Goal: Transaction & Acquisition: Subscribe to service/newsletter

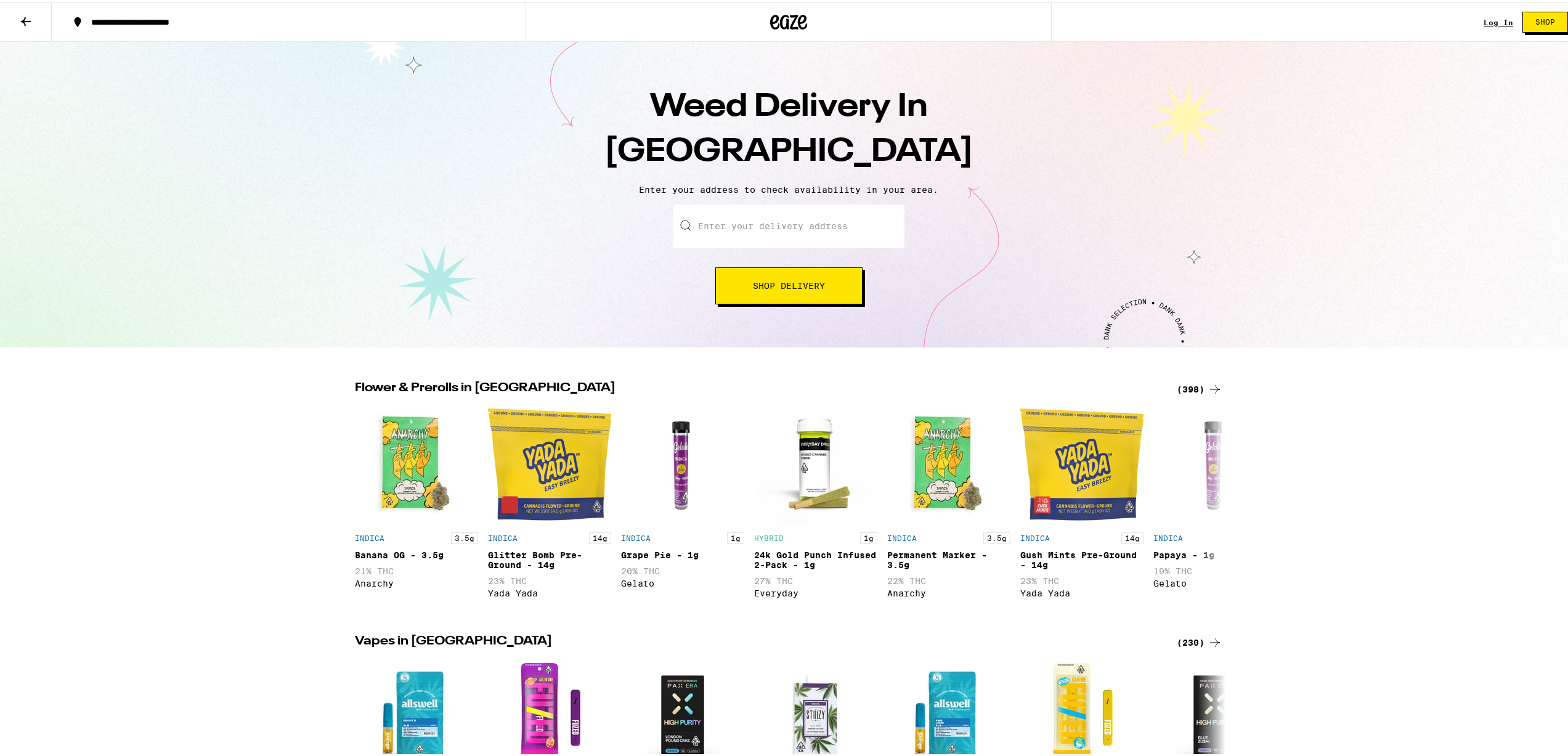
click at [830, 233] on input "Enter your delivery address" at bounding box center [789, 224] width 231 height 43
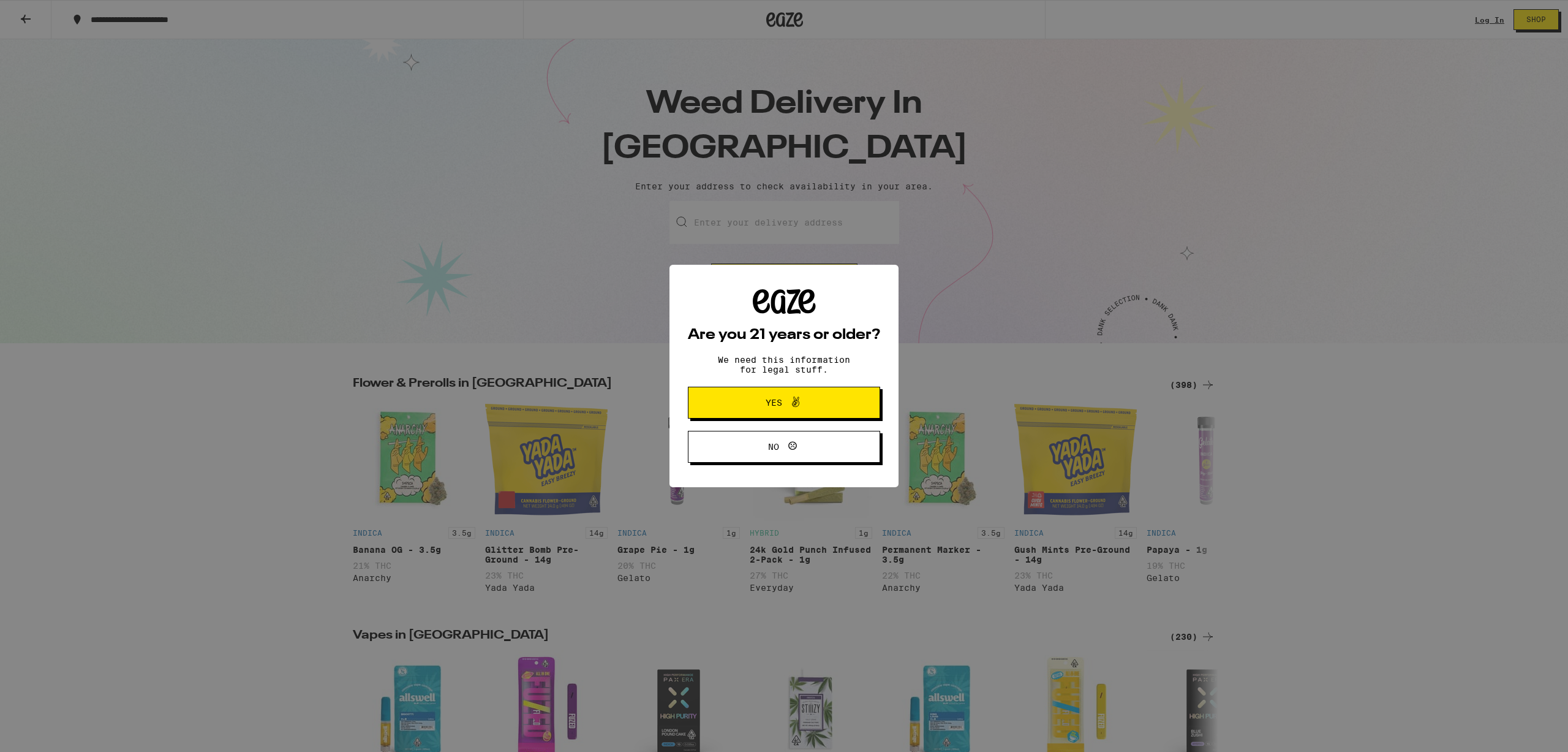
click at [801, 408] on icon at bounding box center [796, 402] width 14 height 14
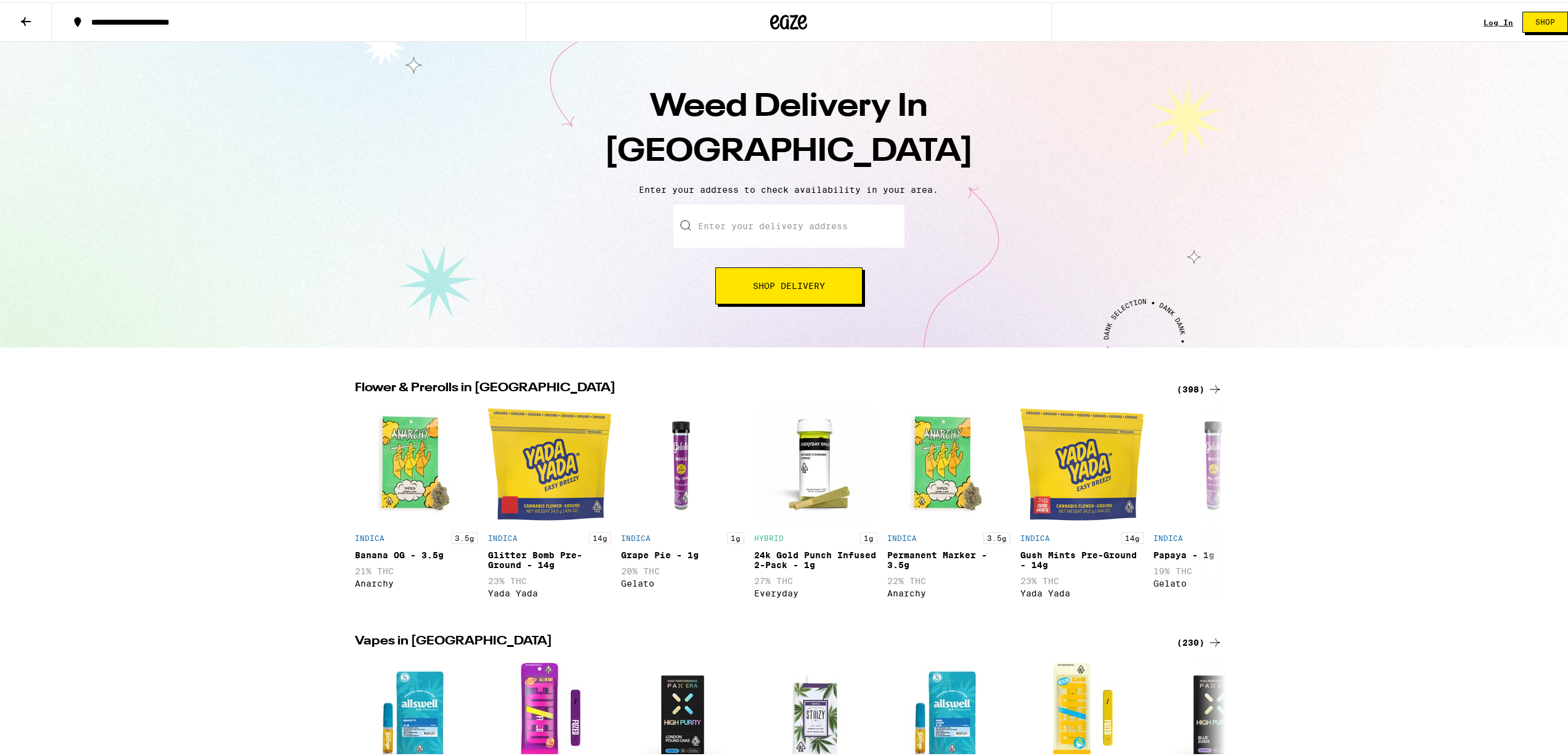
click at [803, 236] on input "Enter your delivery address" at bounding box center [789, 224] width 231 height 43
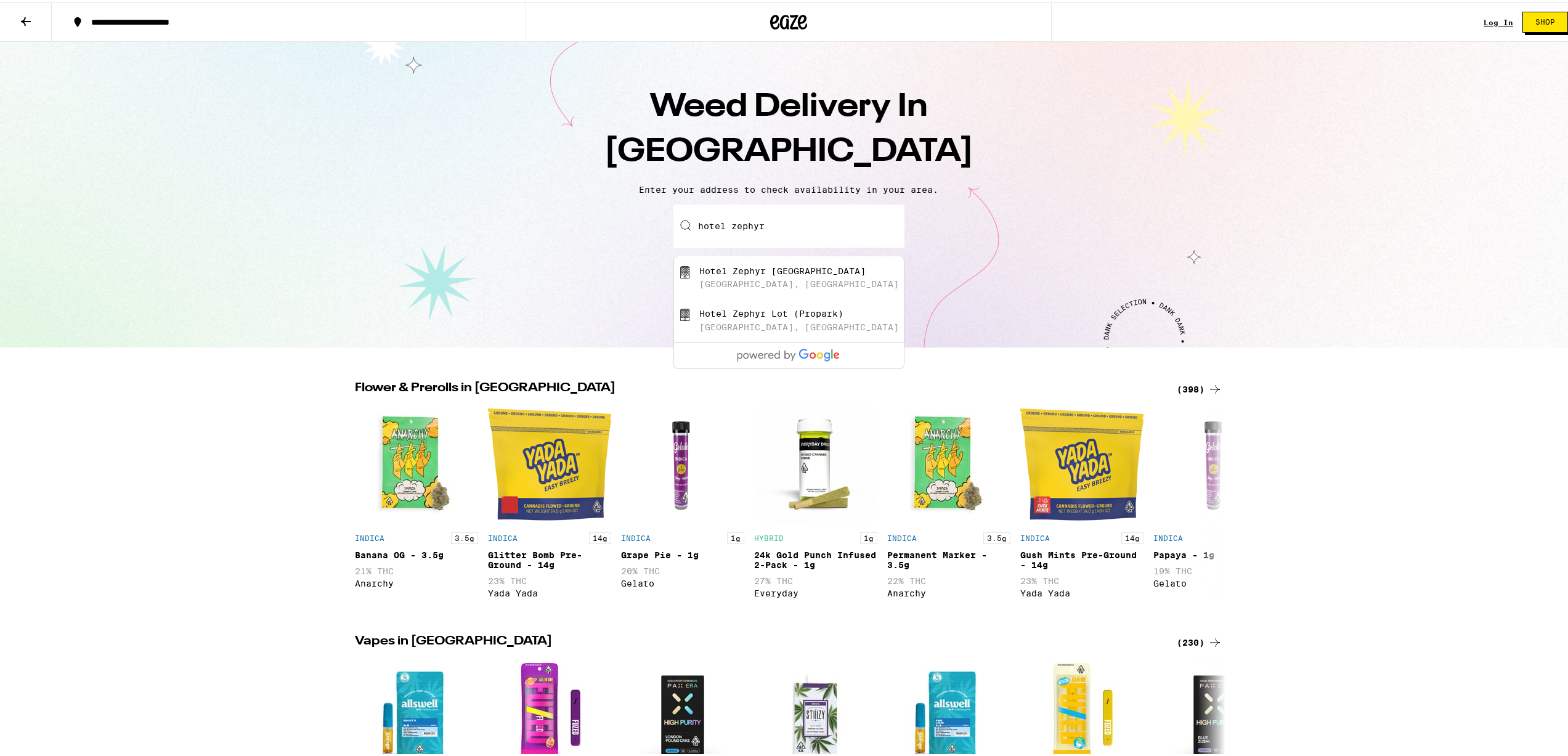
click at [801, 286] on div "[GEOGRAPHIC_DATA], [GEOGRAPHIC_DATA]" at bounding box center [798, 282] width 200 height 10
type input "[GEOGRAPHIC_DATA], [GEOGRAPHIC_DATA], [GEOGRAPHIC_DATA]"
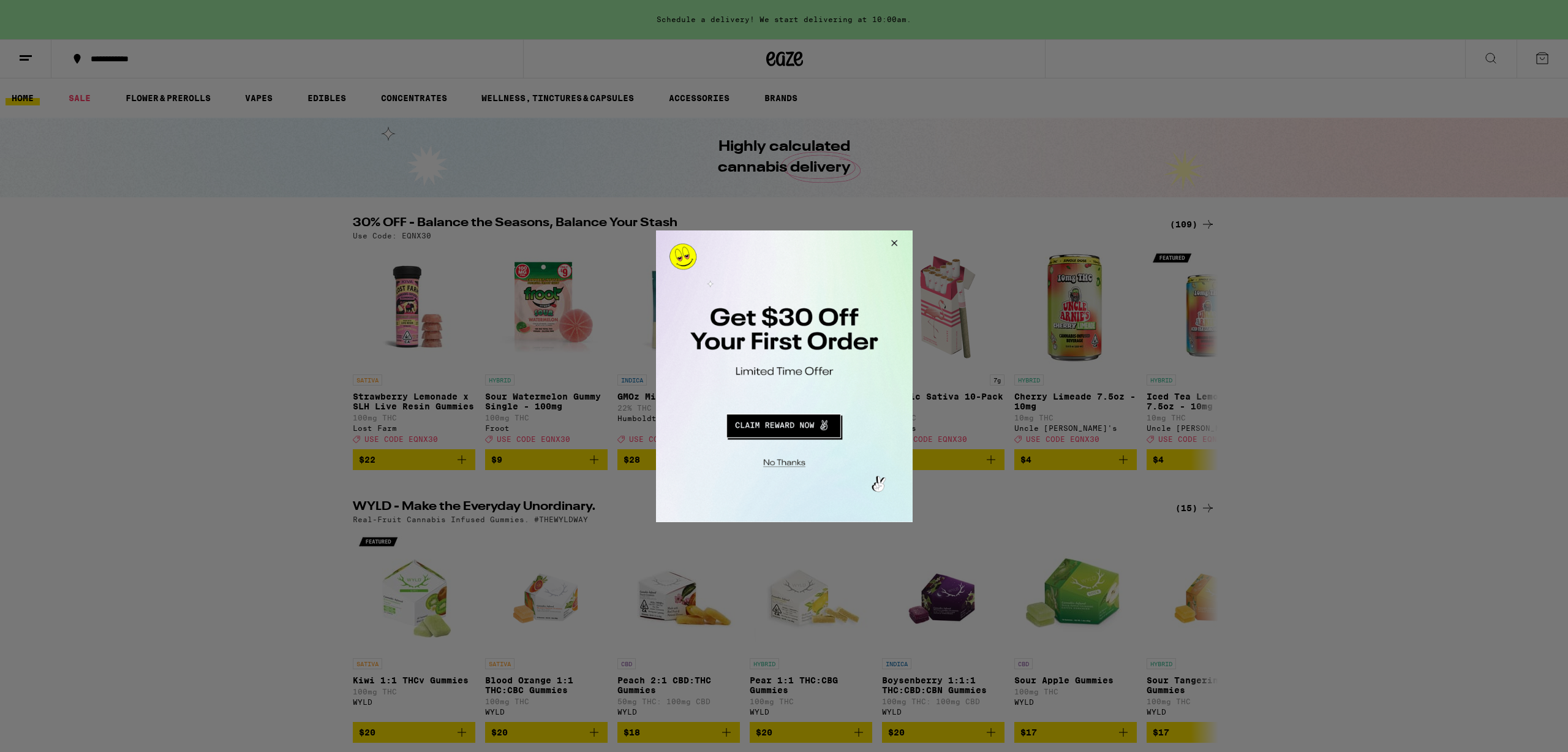
click at [775, 425] on button "Redirect to URL" at bounding box center [782, 423] width 213 height 30
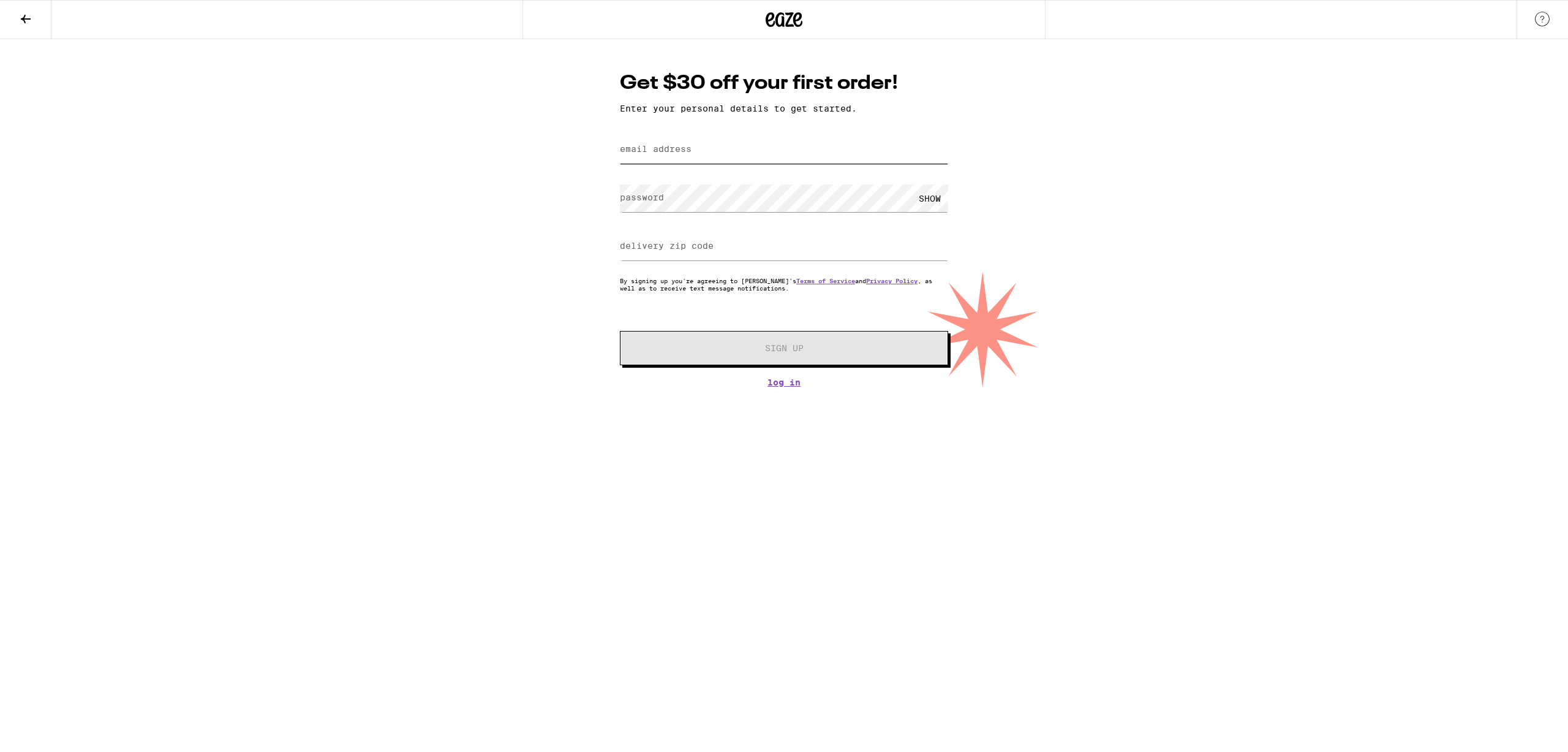
click at [733, 152] on input "email address" at bounding box center [784, 149] width 329 height 28
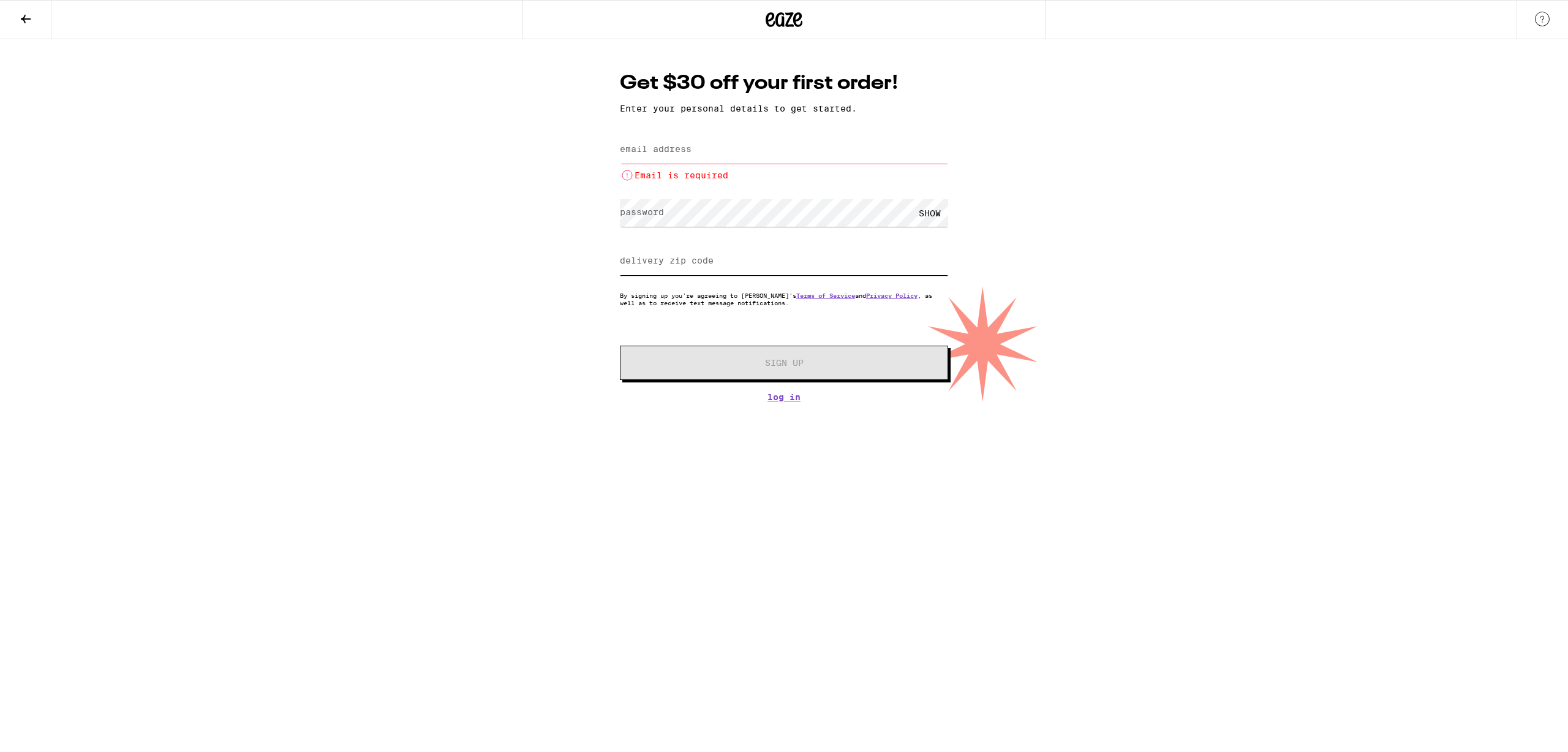
click at [701, 268] on input "delivery zip code" at bounding box center [784, 261] width 329 height 28
paste input "94133"
type input "94133"
click at [710, 157] on input "email address" at bounding box center [784, 149] width 329 height 28
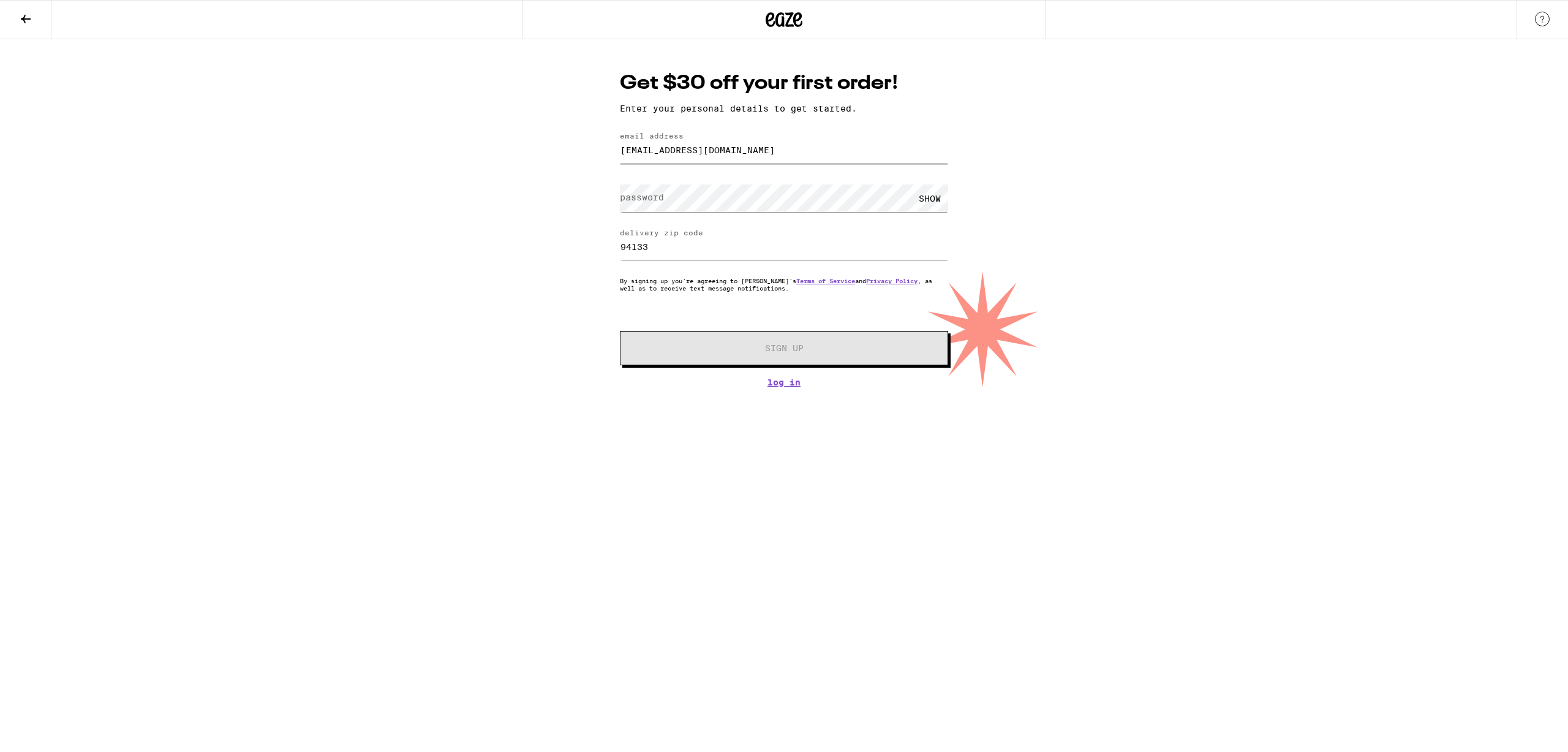
type input "elliscaroline93@gmail.com"
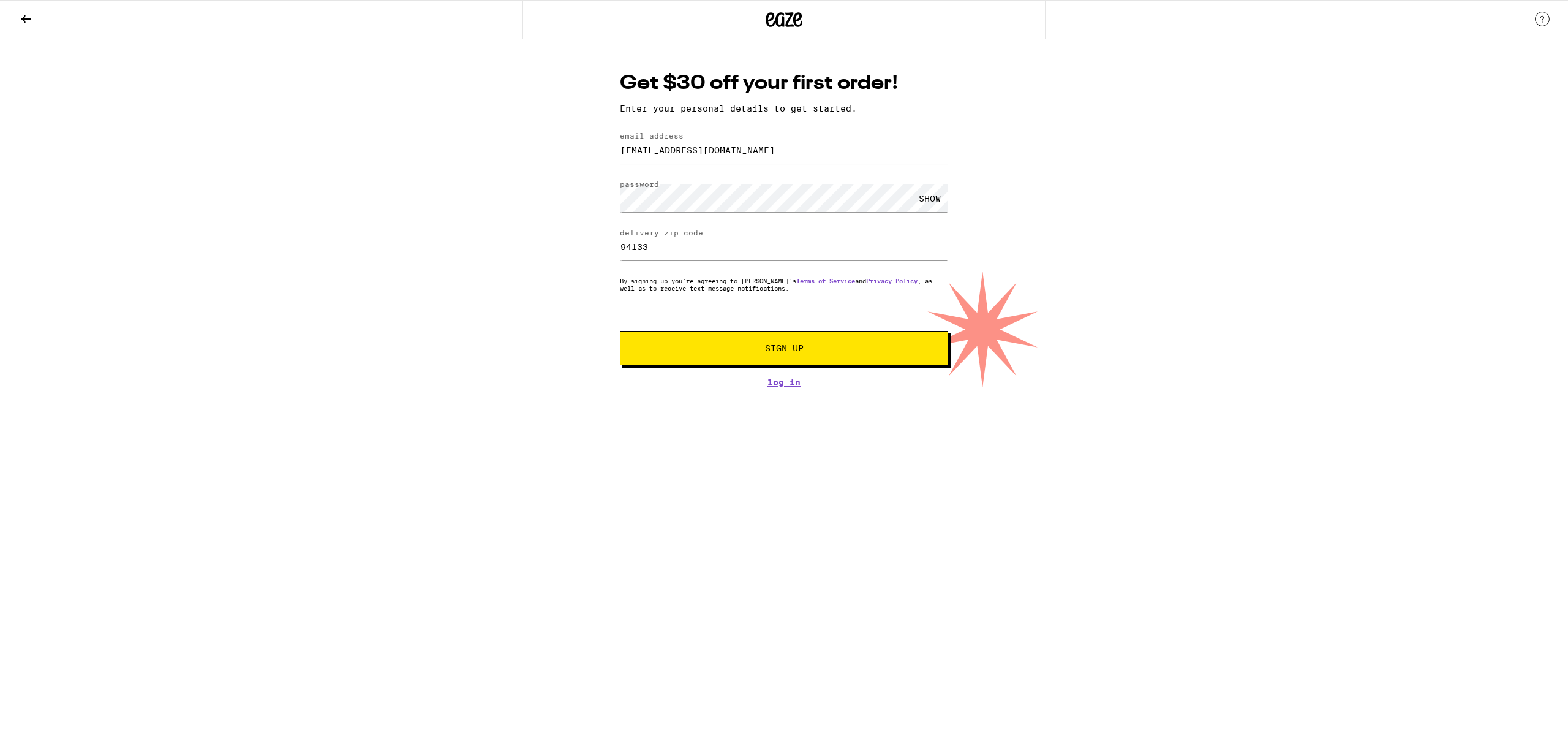
click at [926, 203] on div "SHOW" at bounding box center [930, 198] width 37 height 28
click at [817, 356] on button "Sign Up" at bounding box center [784, 349] width 329 height 34
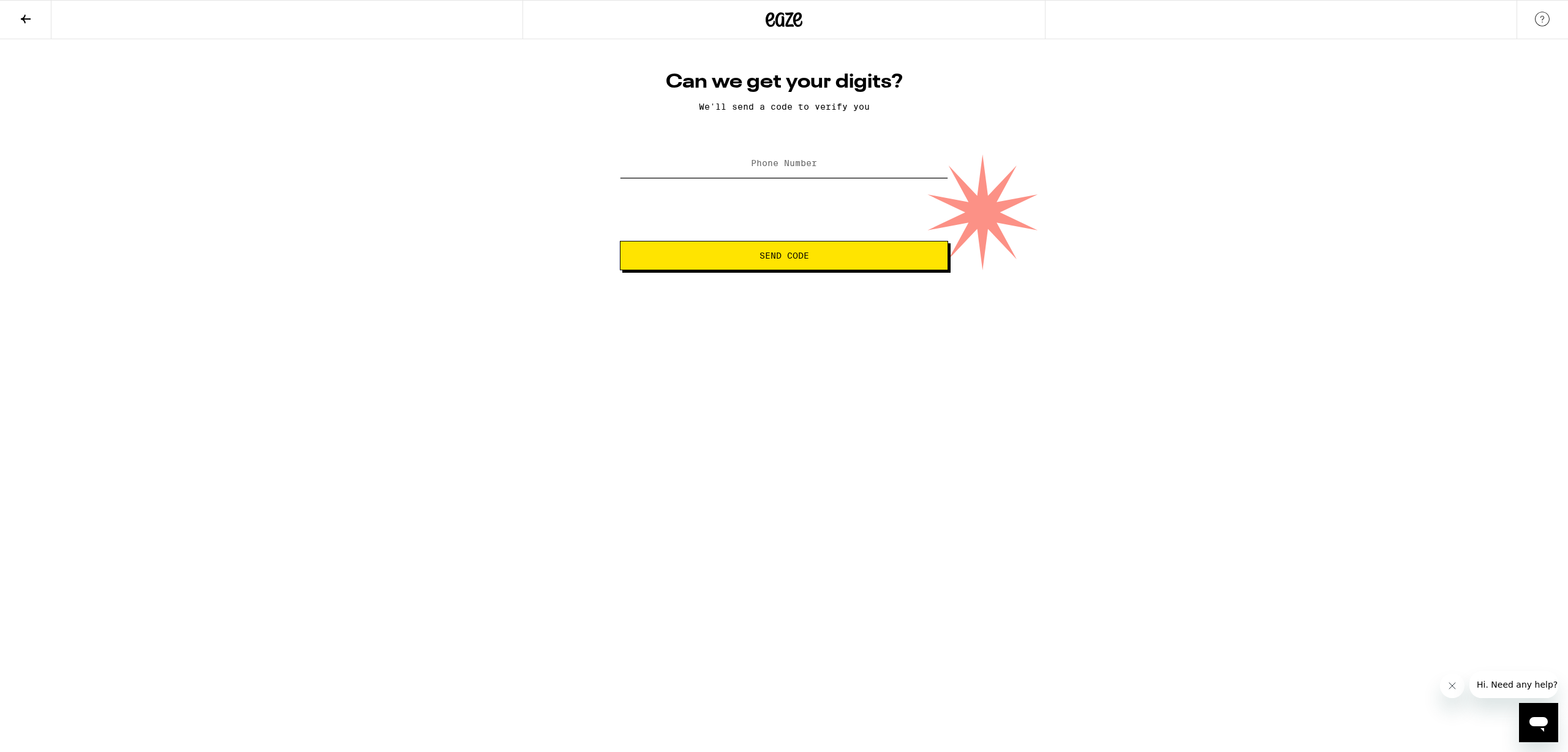
click at [797, 172] on input "Phone Number" at bounding box center [784, 164] width 329 height 28
type input "(828) 702-2257"
click at [813, 266] on button "Send Code" at bounding box center [784, 255] width 329 height 30
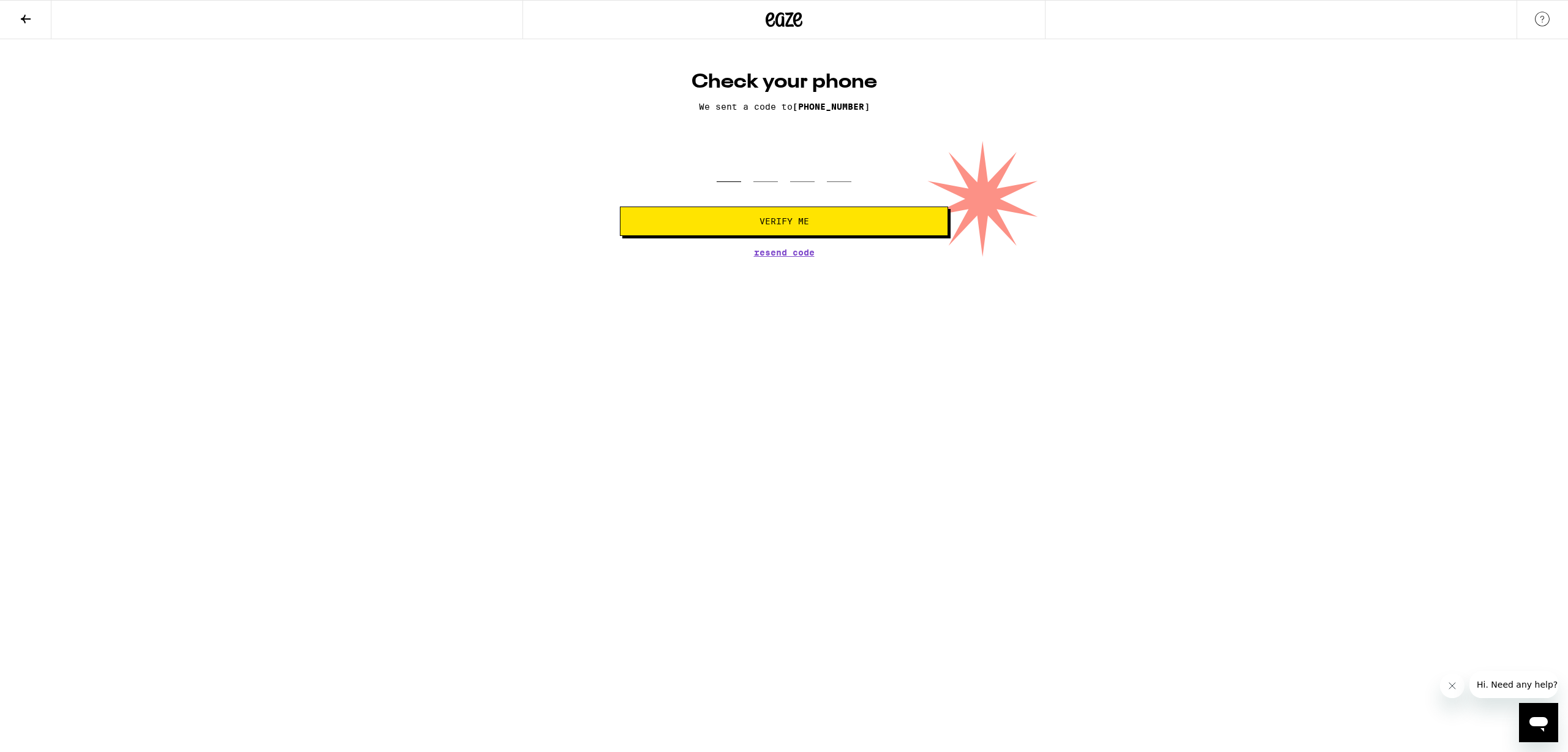
click at [718, 175] on input "tel" at bounding box center [728, 164] width 24 height 36
type input "8"
type input "0"
type input "9"
type input "1"
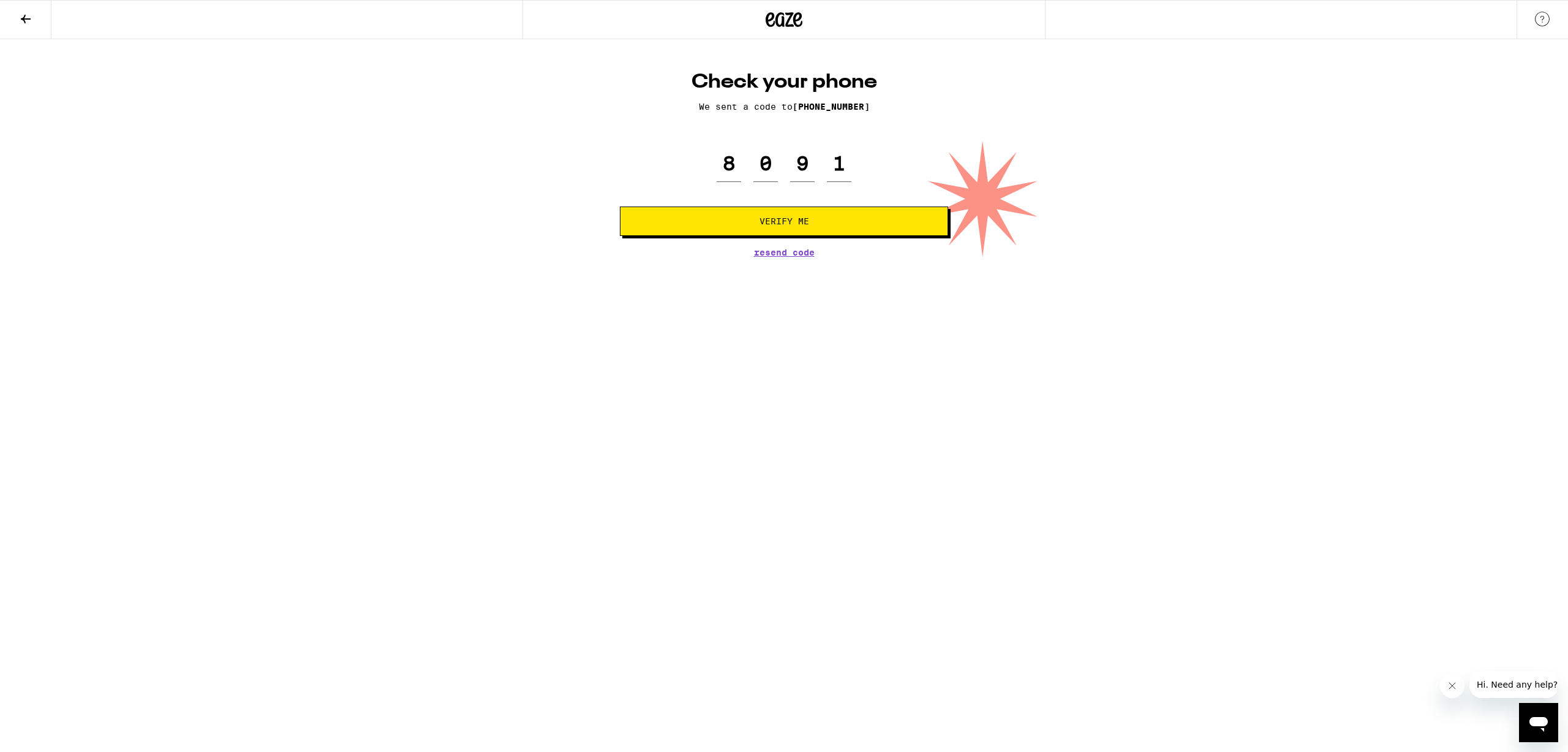
click at [814, 214] on button "Verify Me" at bounding box center [784, 221] width 329 height 30
